Goal: Check status: Check status

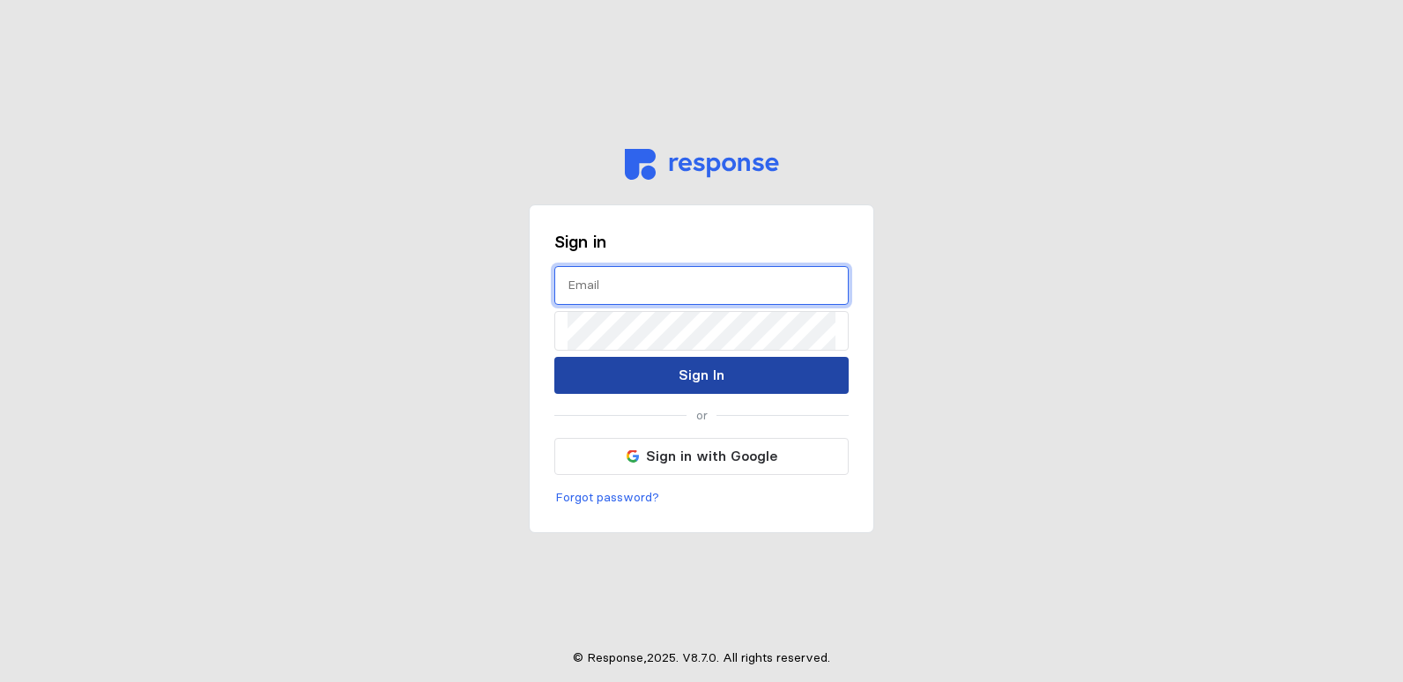
type input "[EMAIL_ADDRESS][DOMAIN_NAME]"
click at [730, 377] on button "Sign In" at bounding box center [701, 375] width 294 height 37
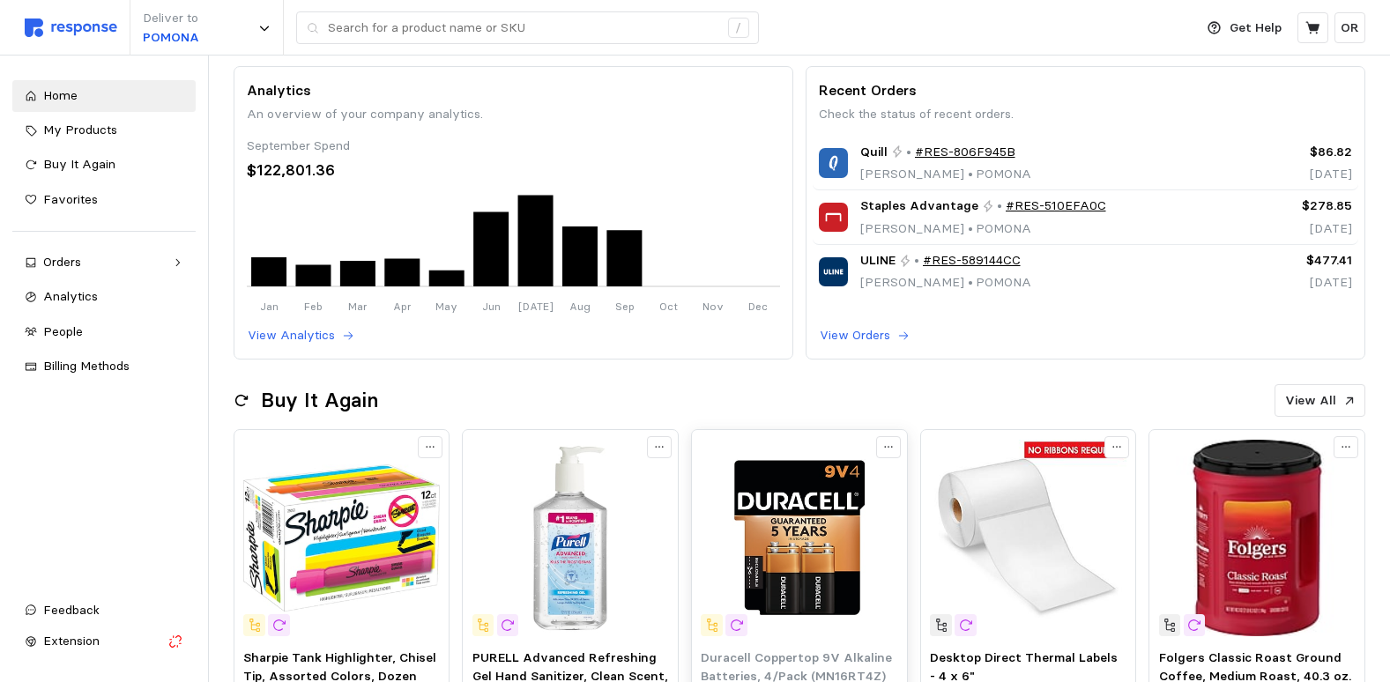
scroll to position [176, 0]
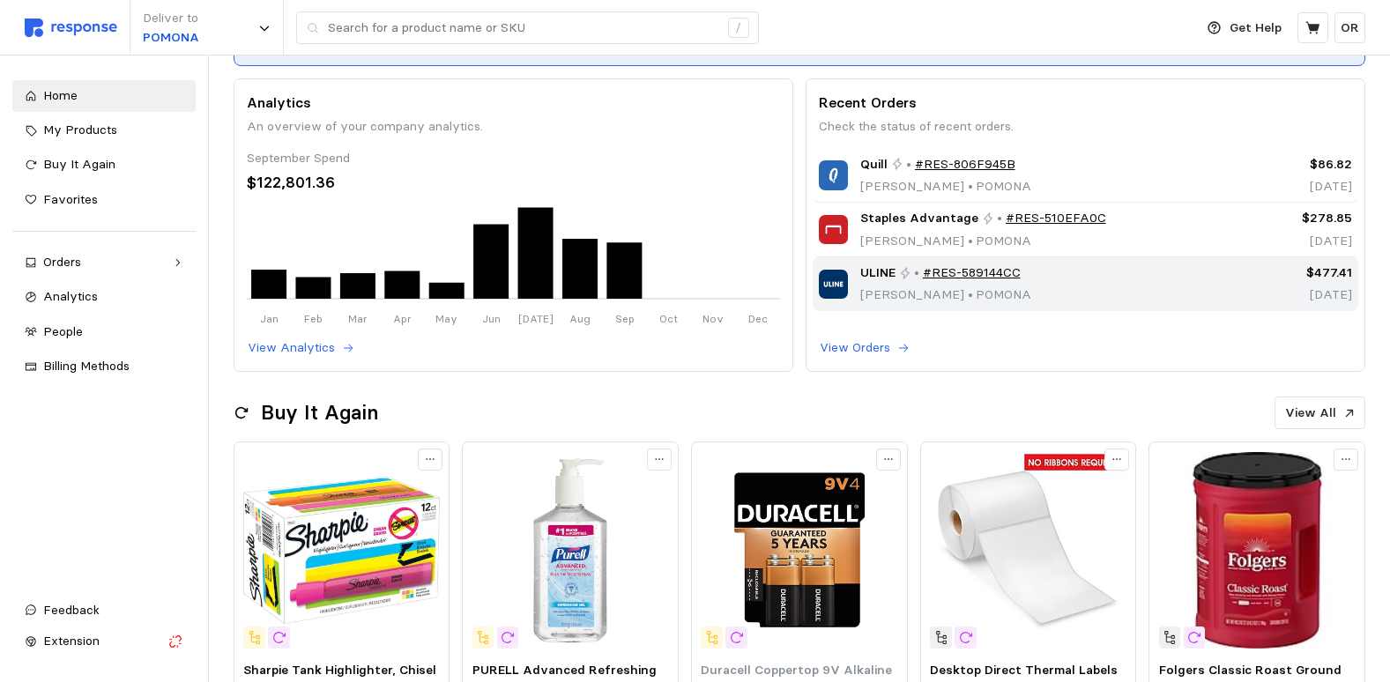
click at [1001, 271] on link "#RES-589144CC" at bounding box center [972, 272] width 98 height 19
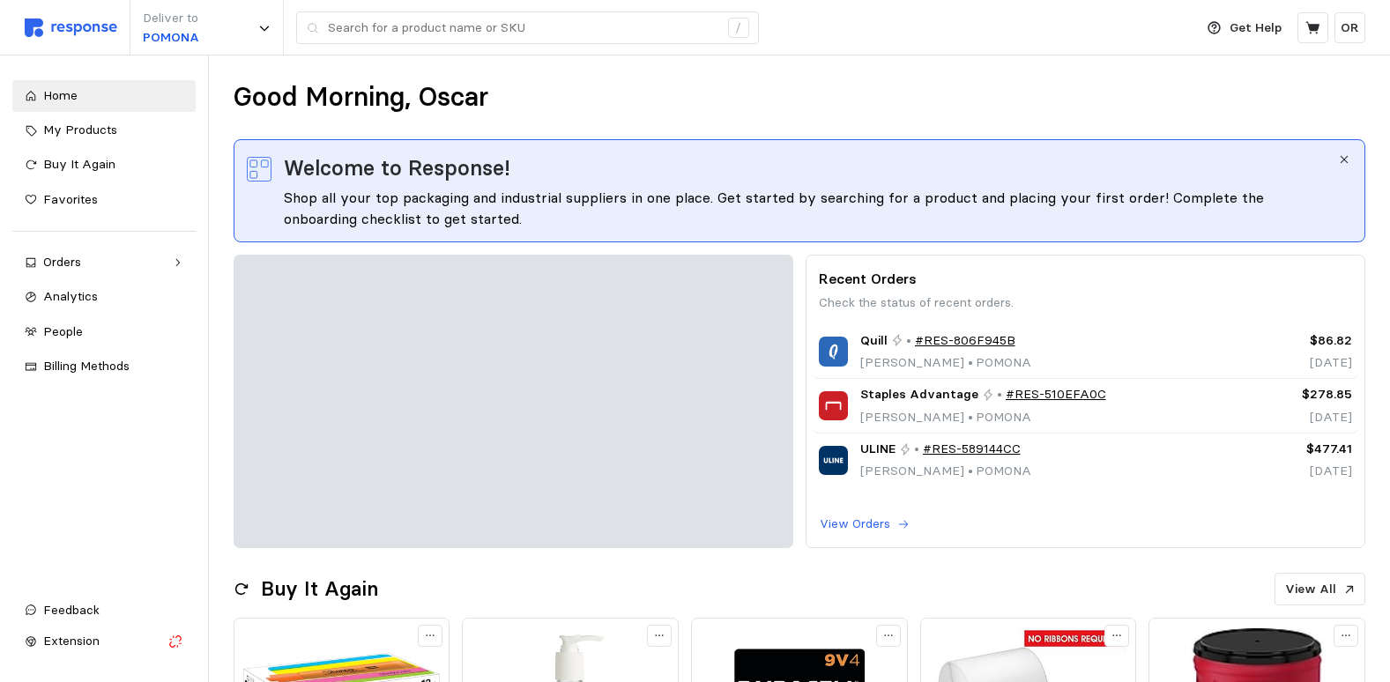
scroll to position [176, 0]
